Goal: Task Accomplishment & Management: Use online tool/utility

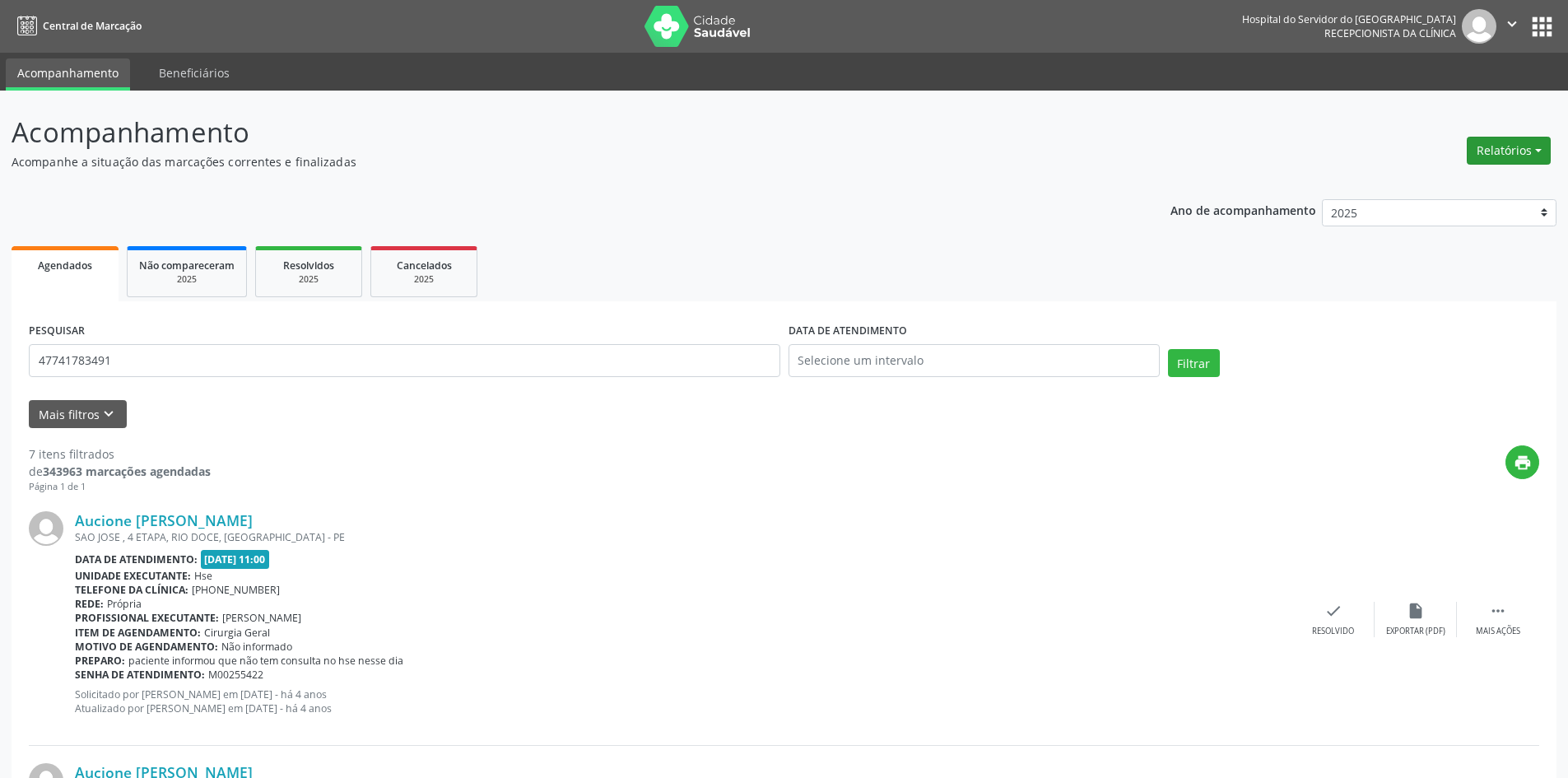
click at [1535, 153] on button "Relatórios" at bounding box center [1508, 150] width 84 height 28
click at [1439, 188] on link "Agendamentos" at bounding box center [1463, 186] width 177 height 23
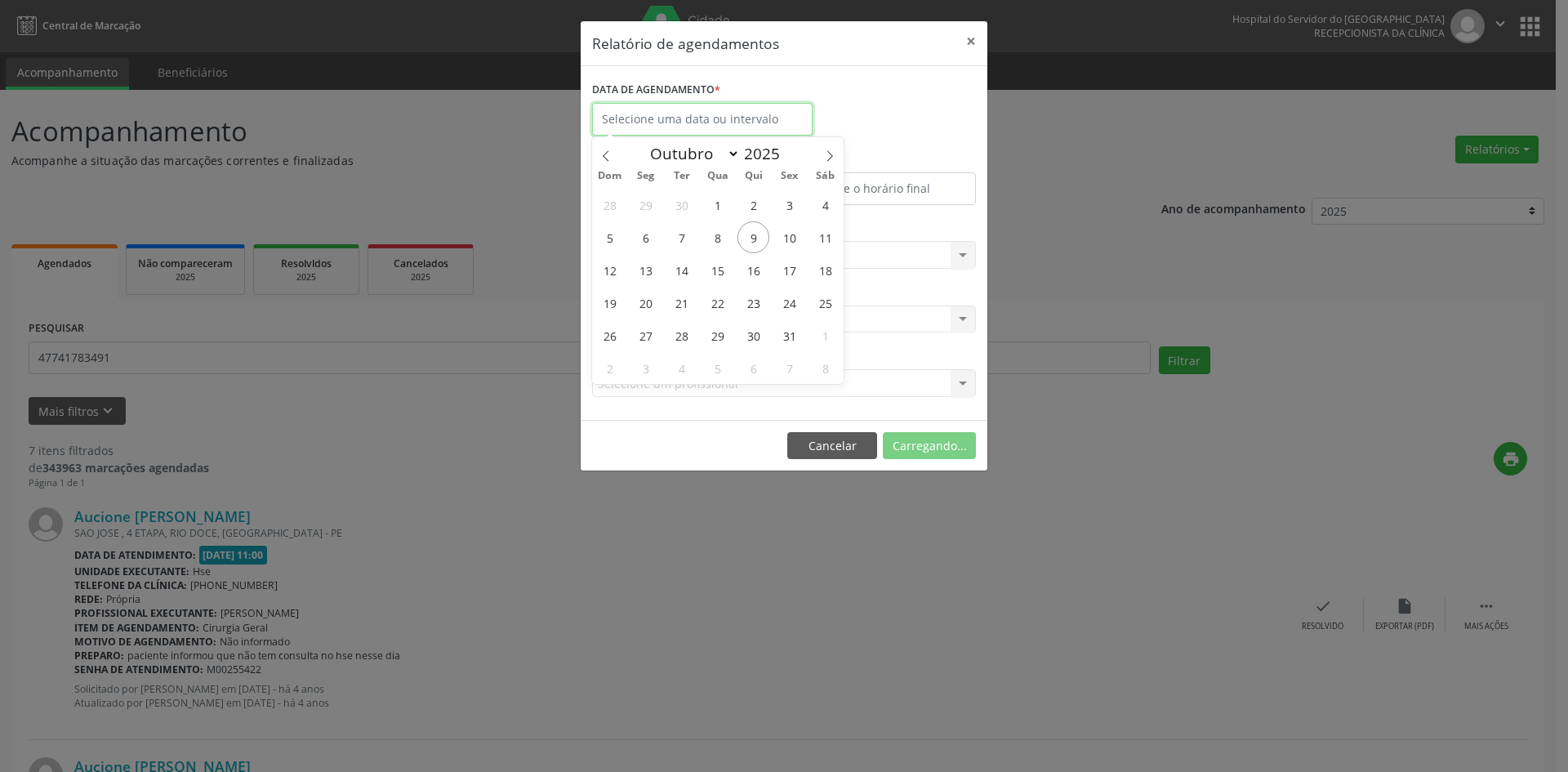
click at [717, 124] on input "text" at bounding box center [702, 119] width 220 height 33
click at [649, 280] on span "13" at bounding box center [645, 270] width 32 height 32
type input "[DATE]"
click at [649, 280] on span "13" at bounding box center [645, 270] width 32 height 32
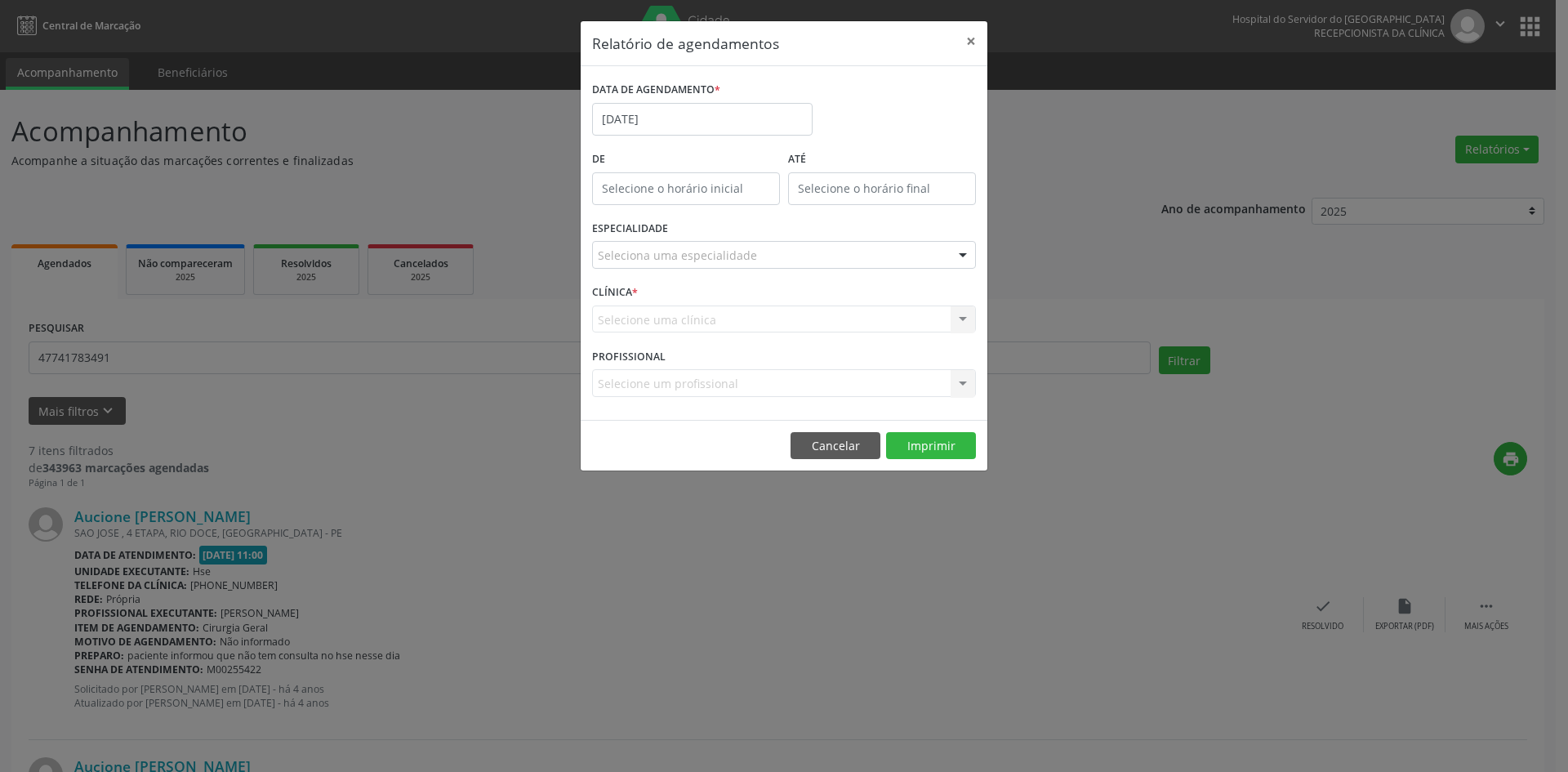
drag, startPoint x: 642, startPoint y: 269, endPoint x: 645, endPoint y: 259, distance: 10.4
click at [642, 266] on div "ESPECIALIDADE Seleciona uma especialidade Todas as especialidades Alergologia A…" at bounding box center [783, 249] width 392 height 64
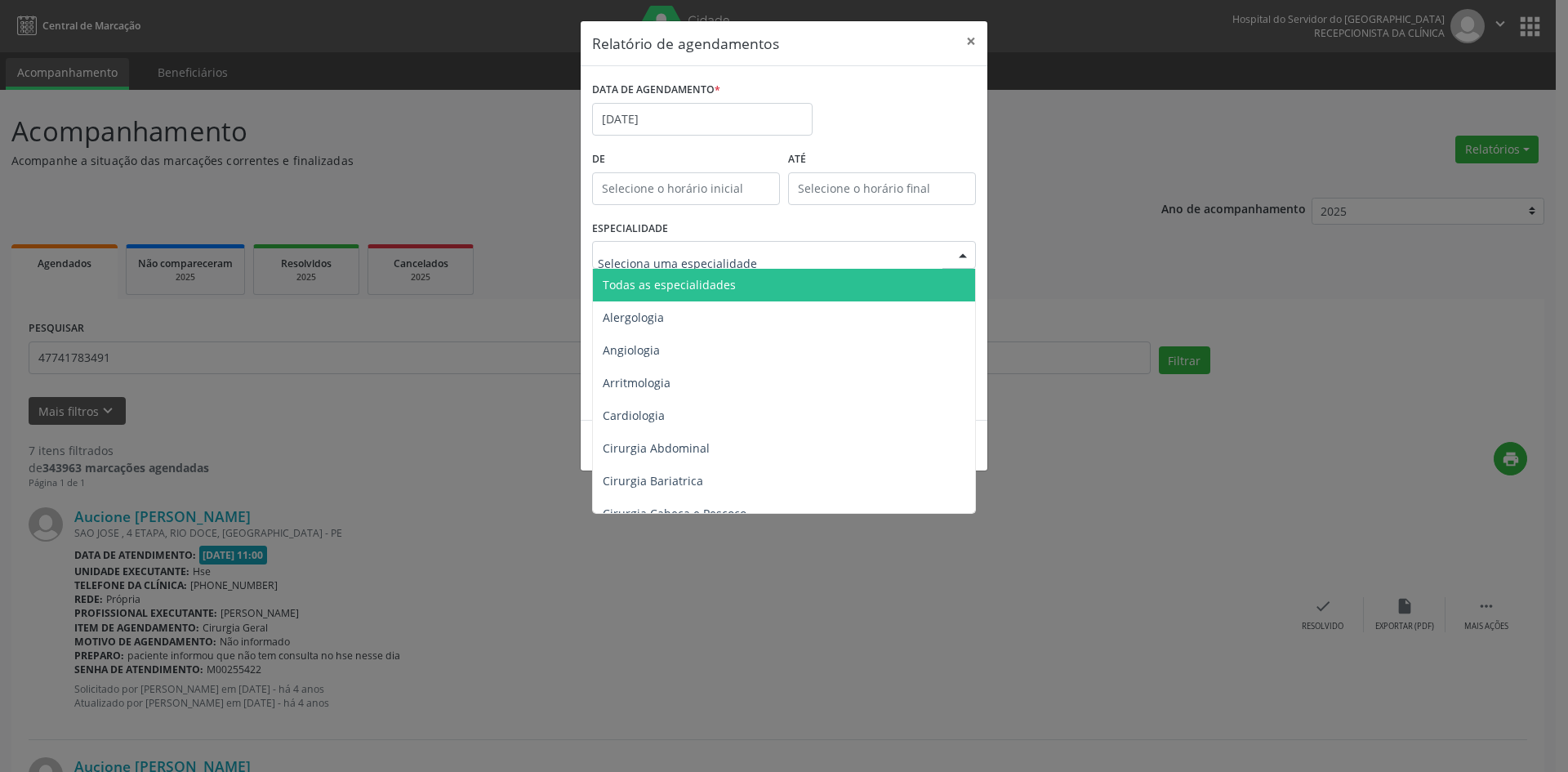
click at [677, 281] on span "Todas as especialidades" at bounding box center [669, 285] width 133 height 16
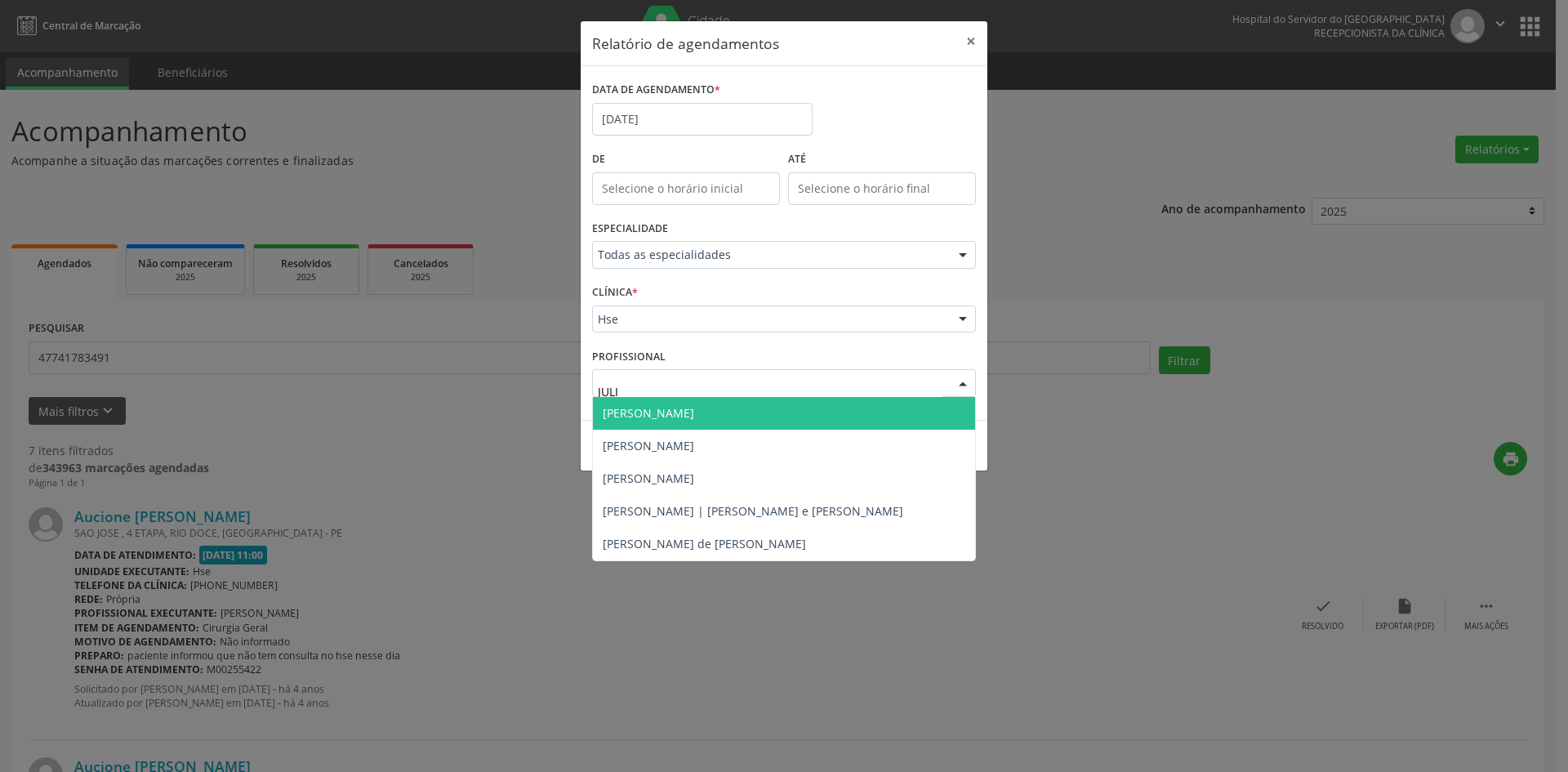
type input "[PERSON_NAME]"
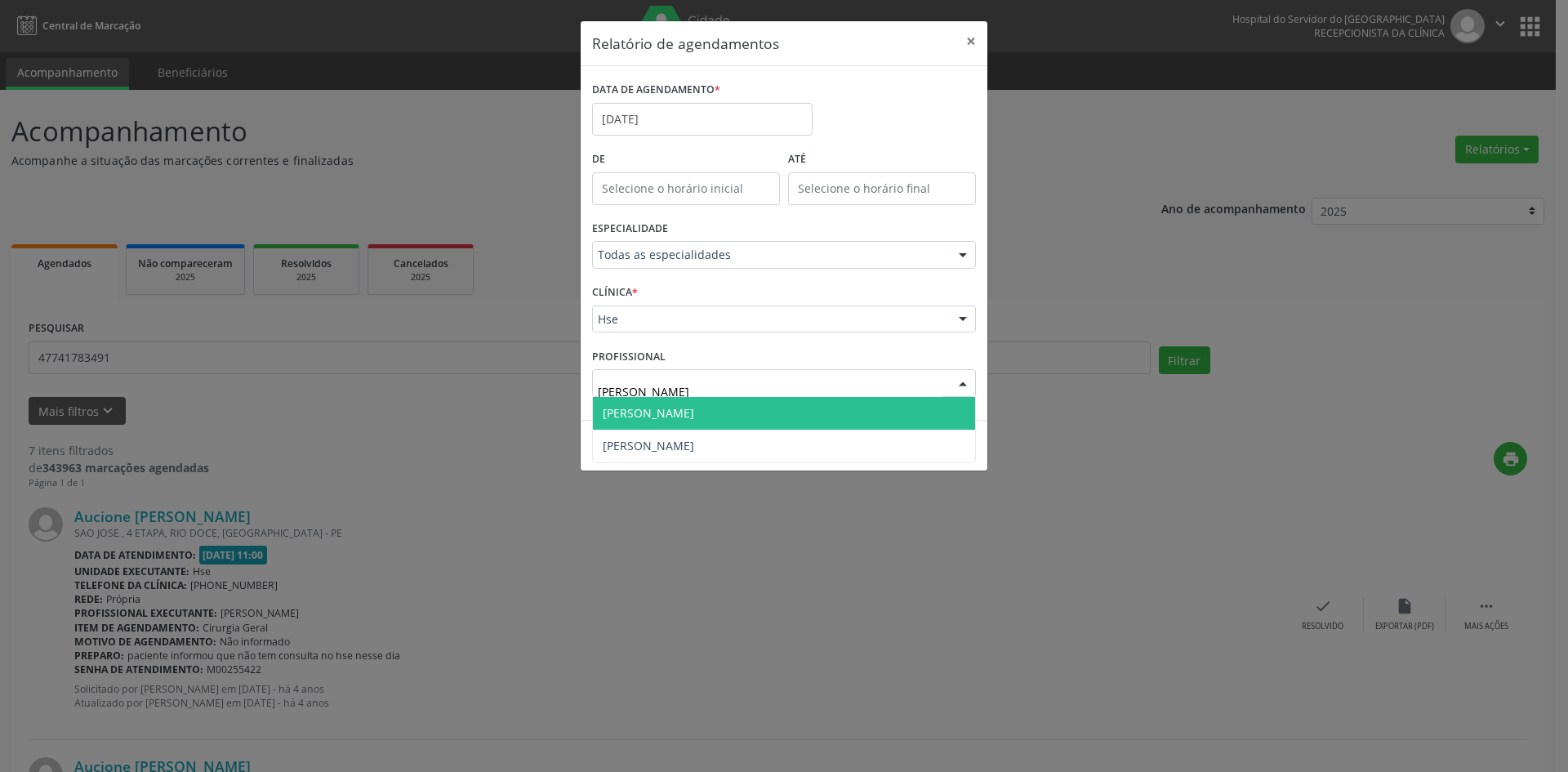
click at [694, 410] on span "[PERSON_NAME]" at bounding box center [648, 413] width 91 height 16
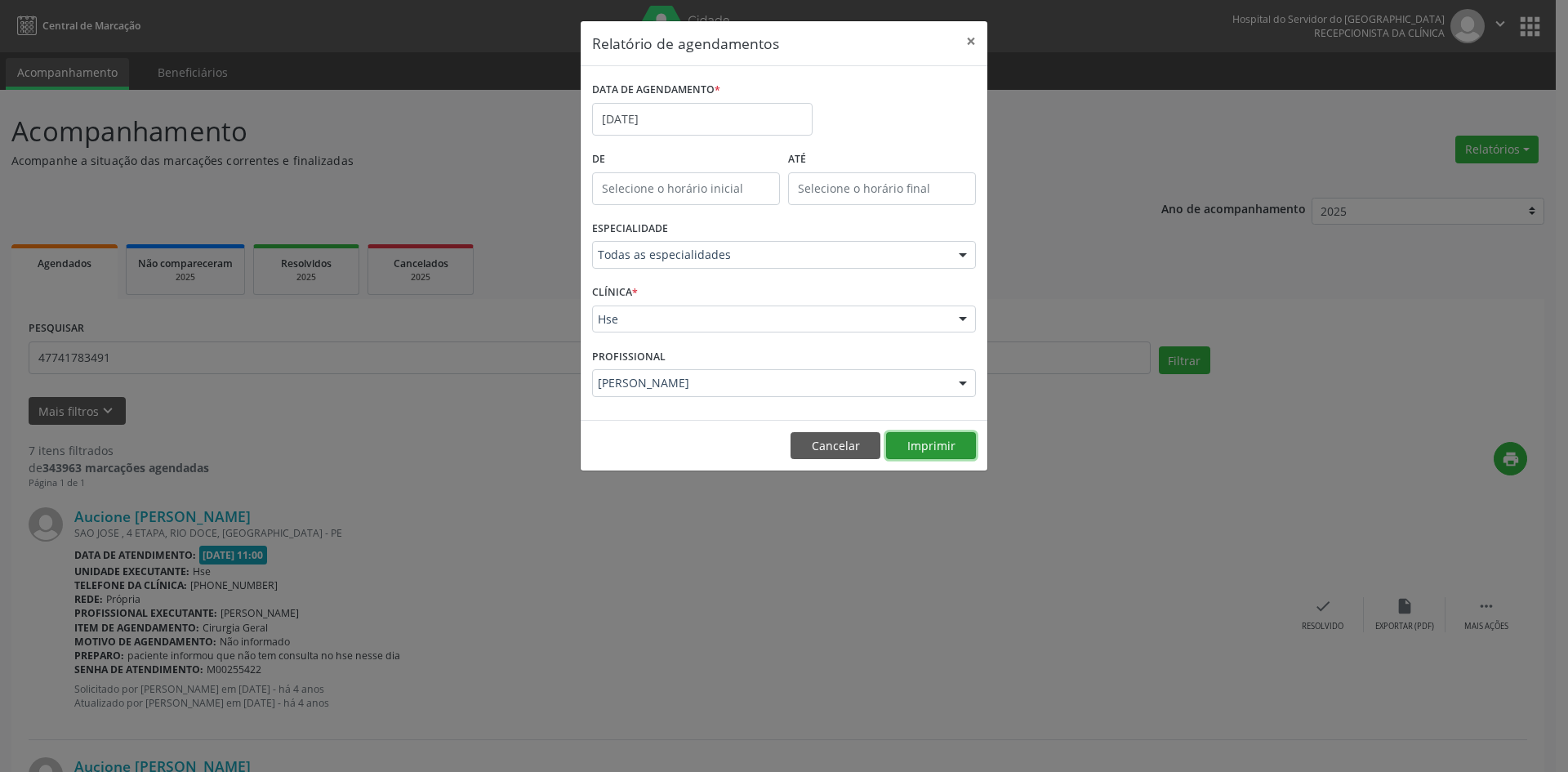
click at [926, 449] on button "Imprimir" at bounding box center [931, 445] width 90 height 27
click at [648, 113] on input "[DATE]" at bounding box center [702, 119] width 220 height 33
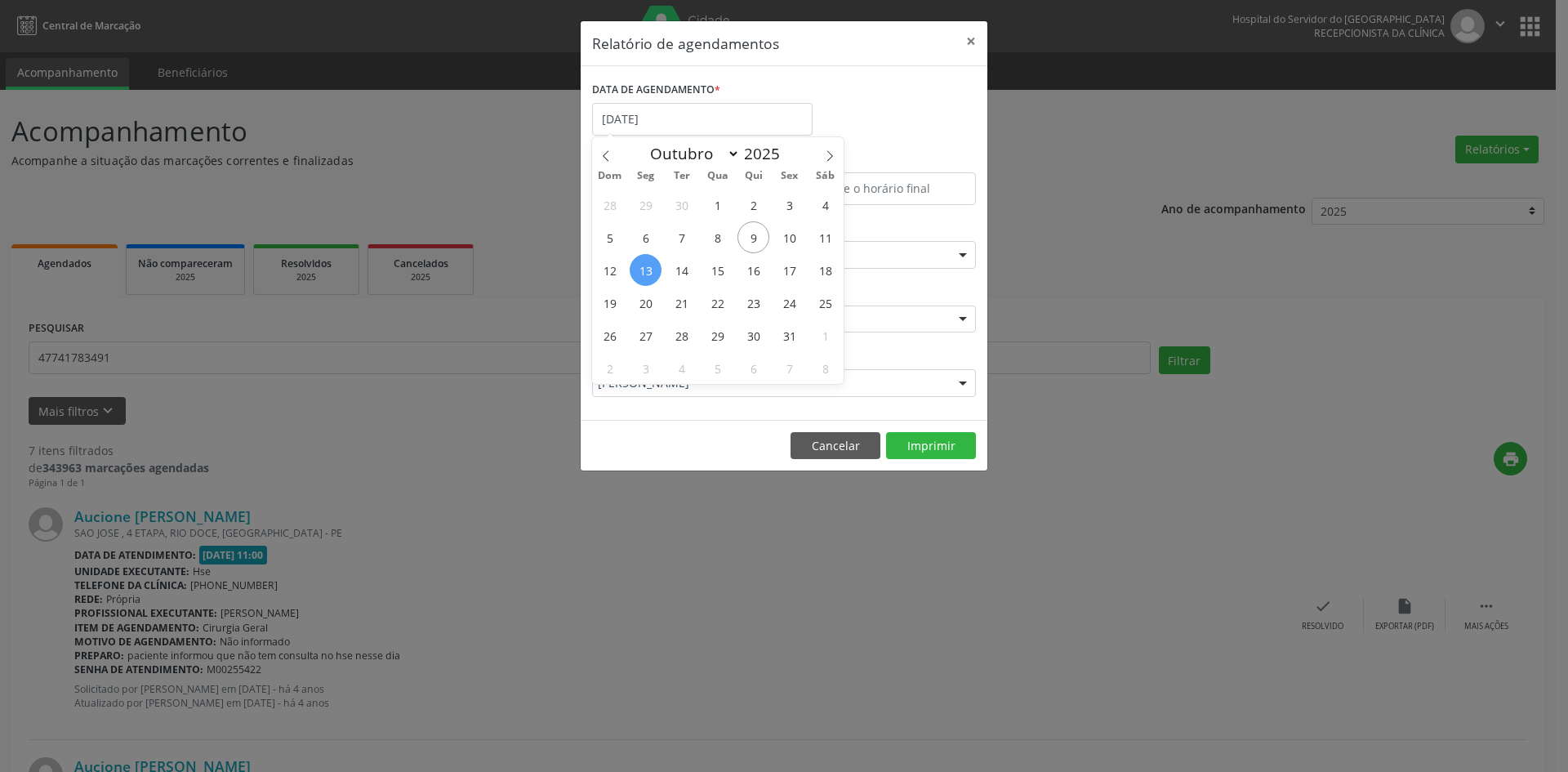
click at [648, 260] on span "13" at bounding box center [645, 270] width 32 height 32
type input "[DATE]"
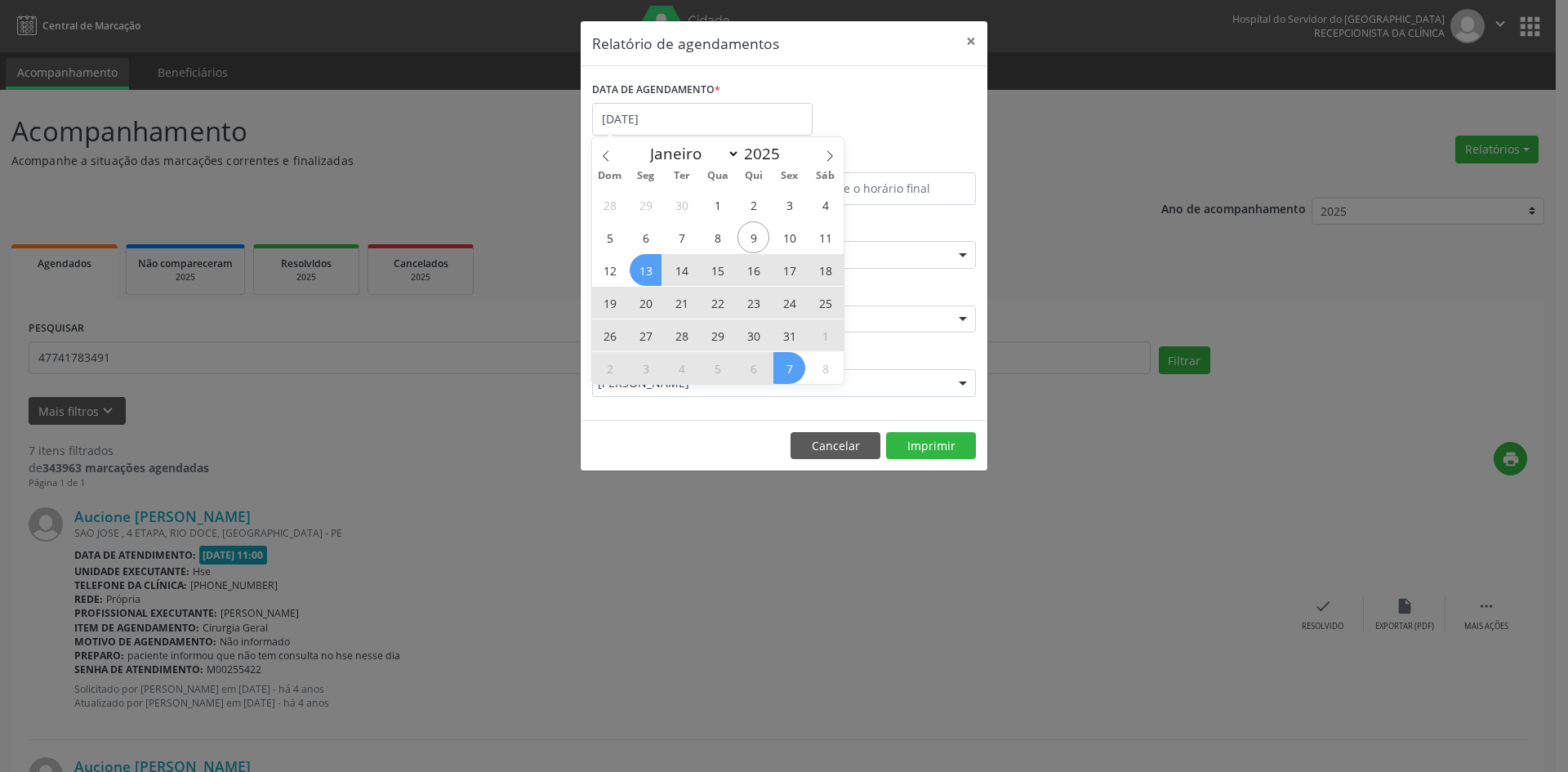
click at [796, 366] on span "7" at bounding box center [789, 368] width 32 height 32
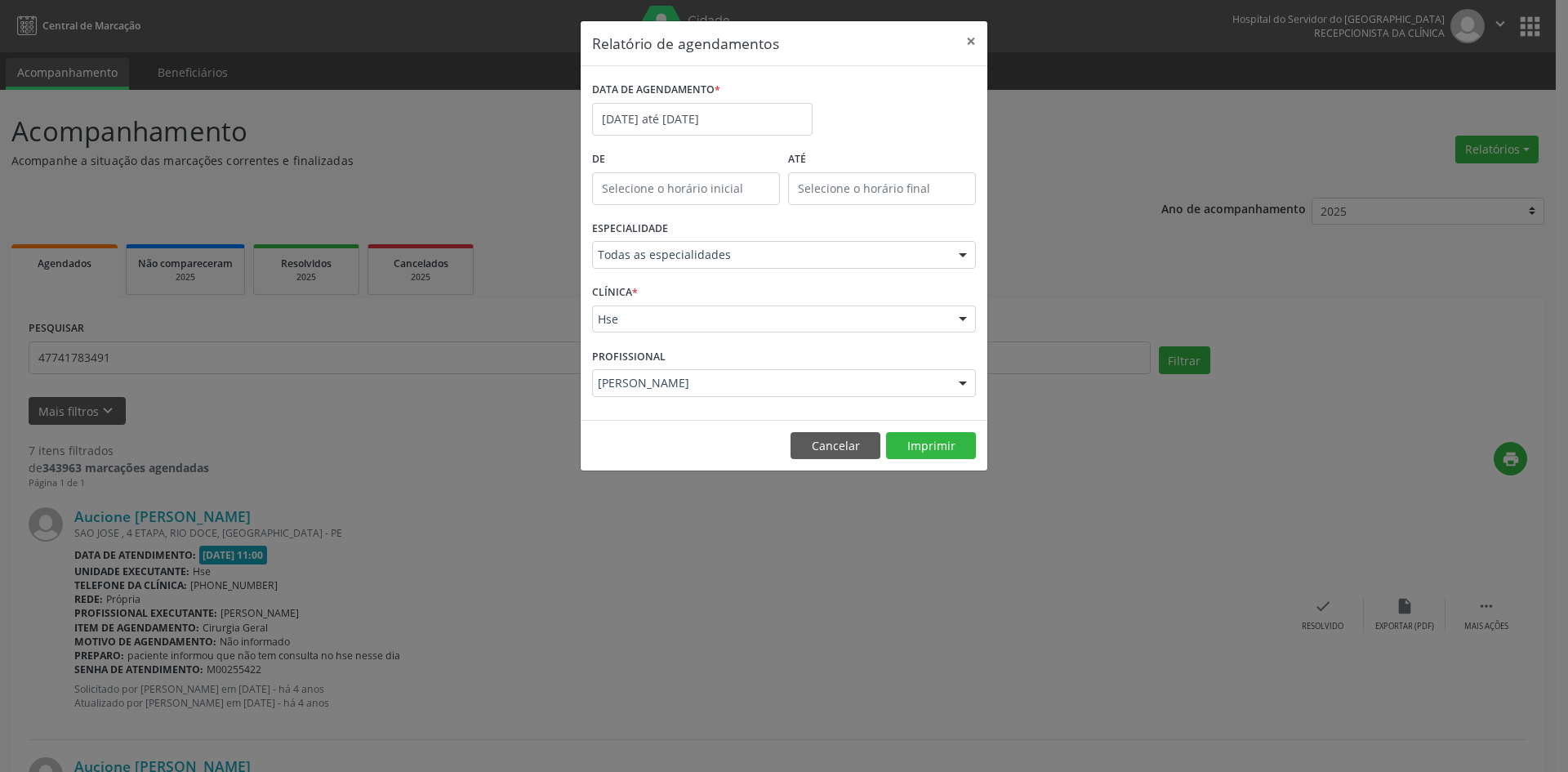
click at [657, 374] on div "[PERSON_NAME]" at bounding box center [784, 382] width 384 height 27
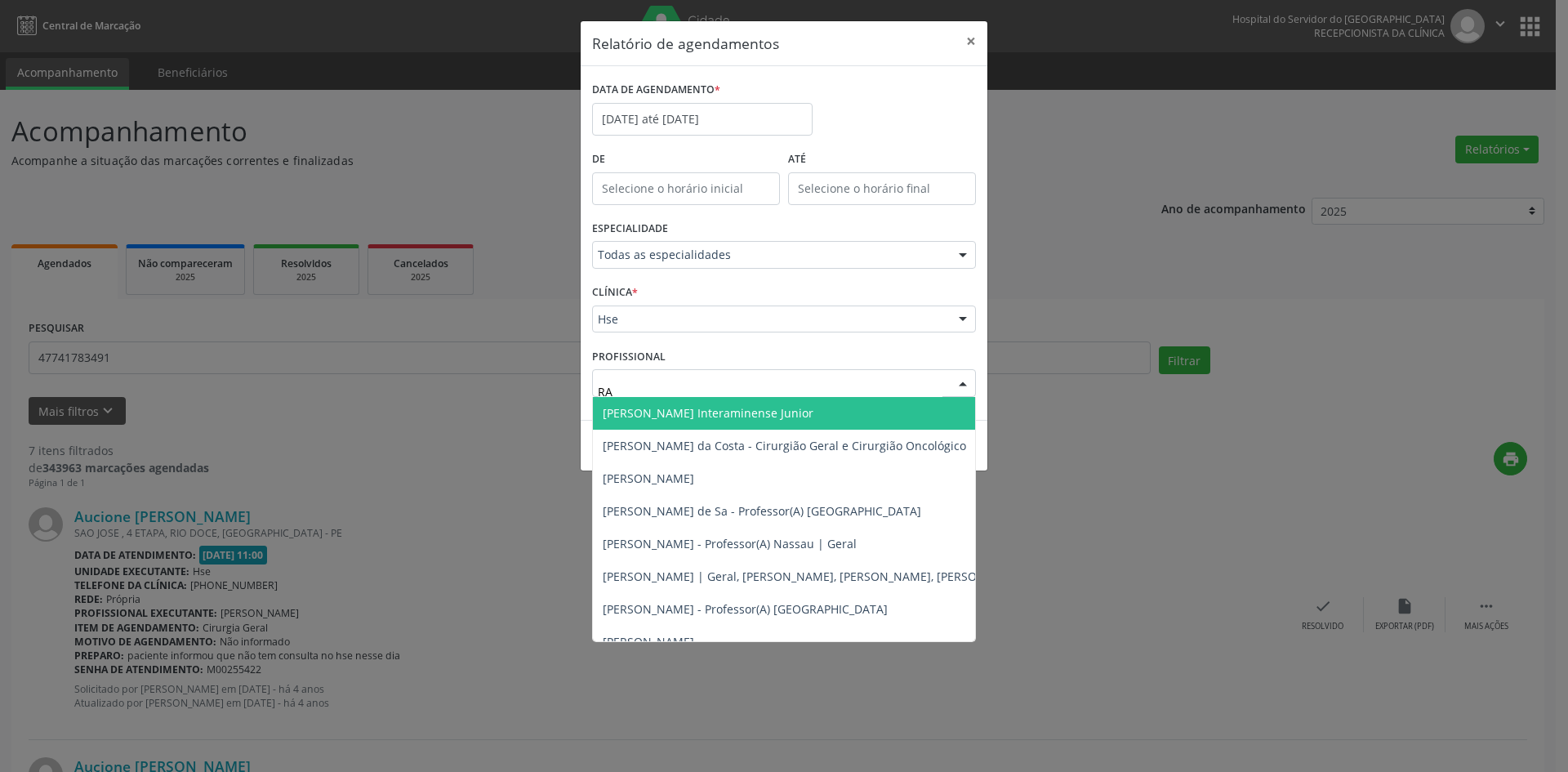
type input "RAY"
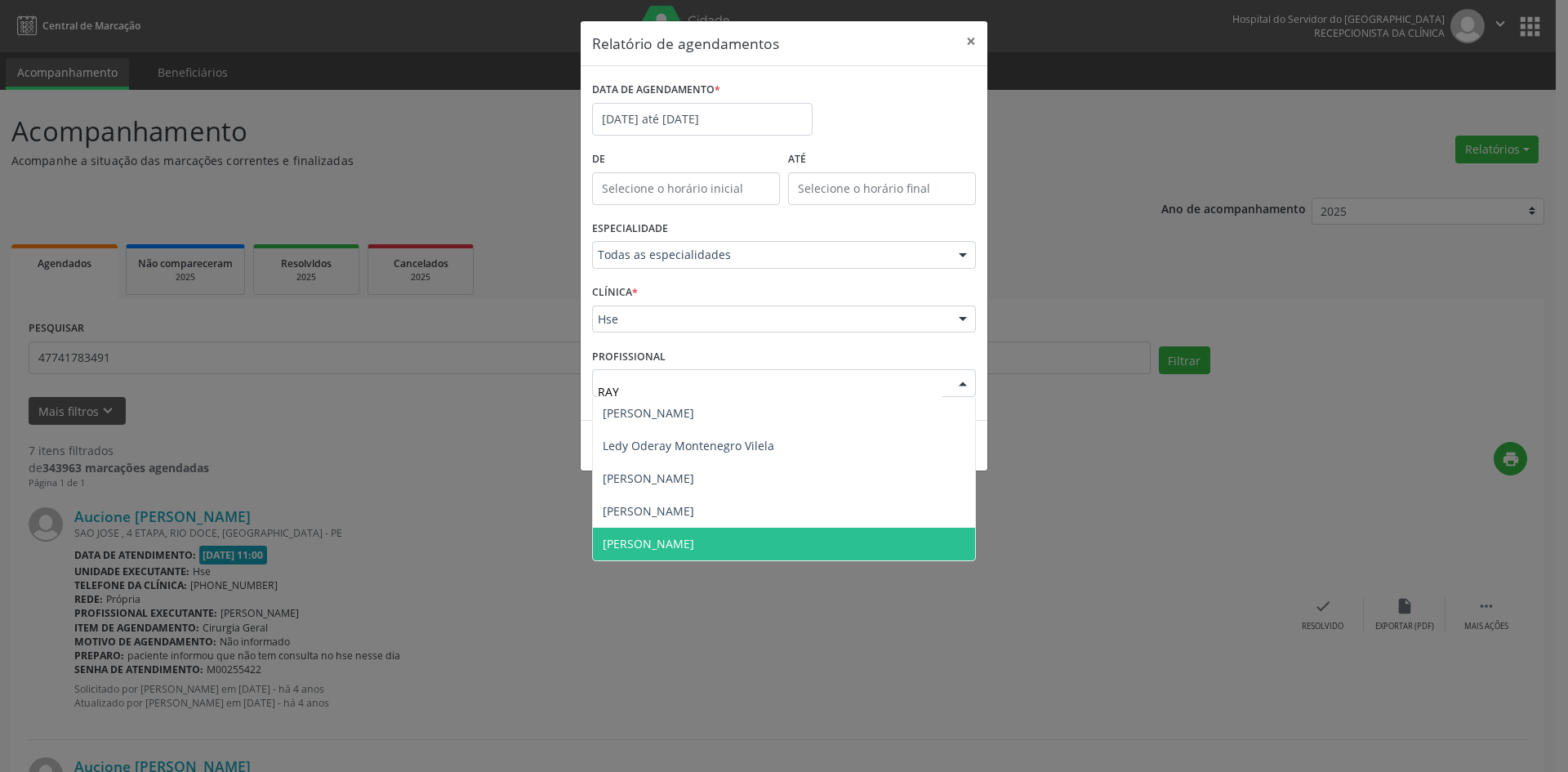
click at [694, 539] on span "[PERSON_NAME]" at bounding box center [648, 544] width 91 height 16
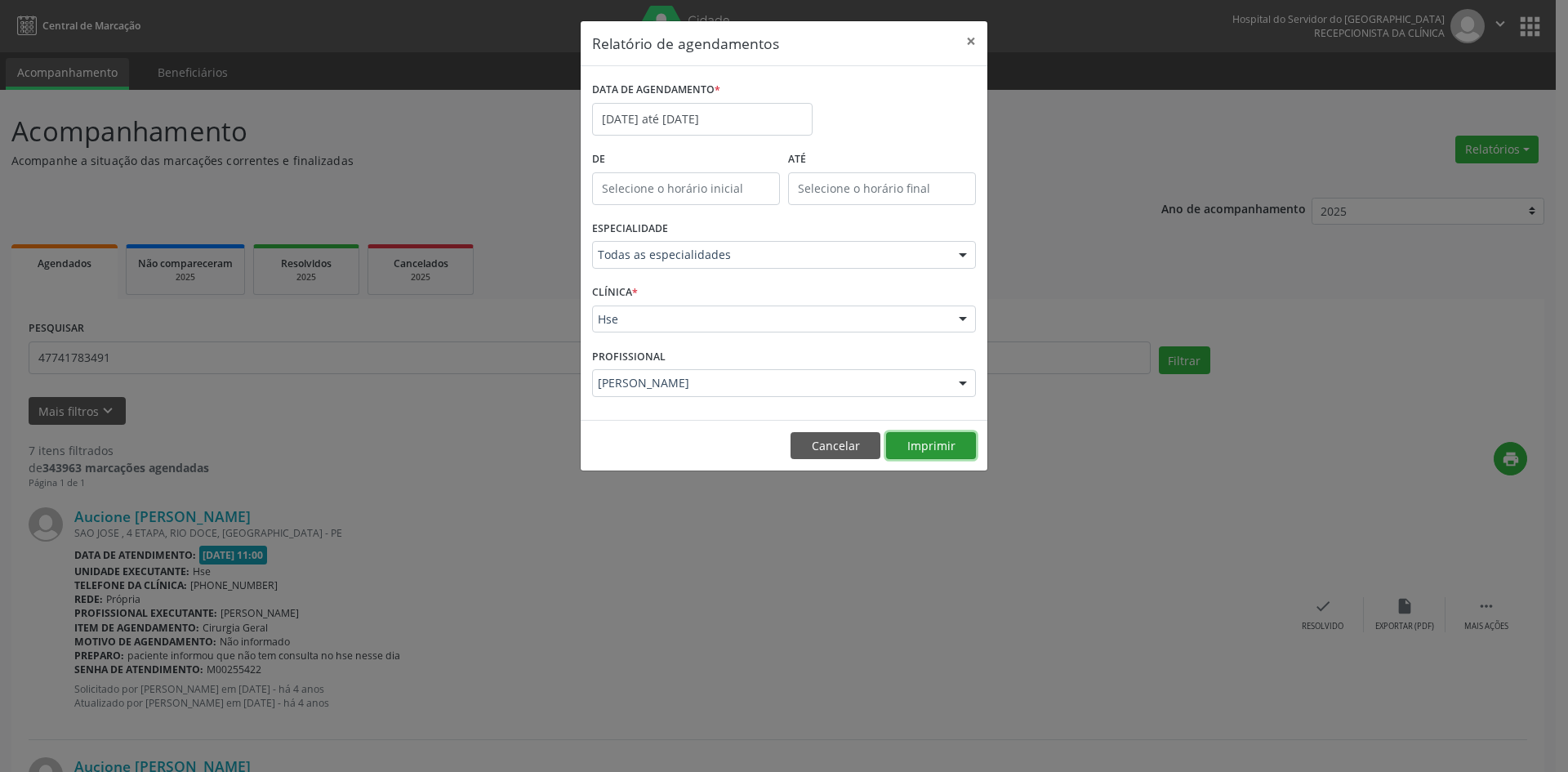
click at [934, 447] on button "Imprimir" at bounding box center [931, 445] width 90 height 27
